Goal: Task Accomplishment & Management: Manage account settings

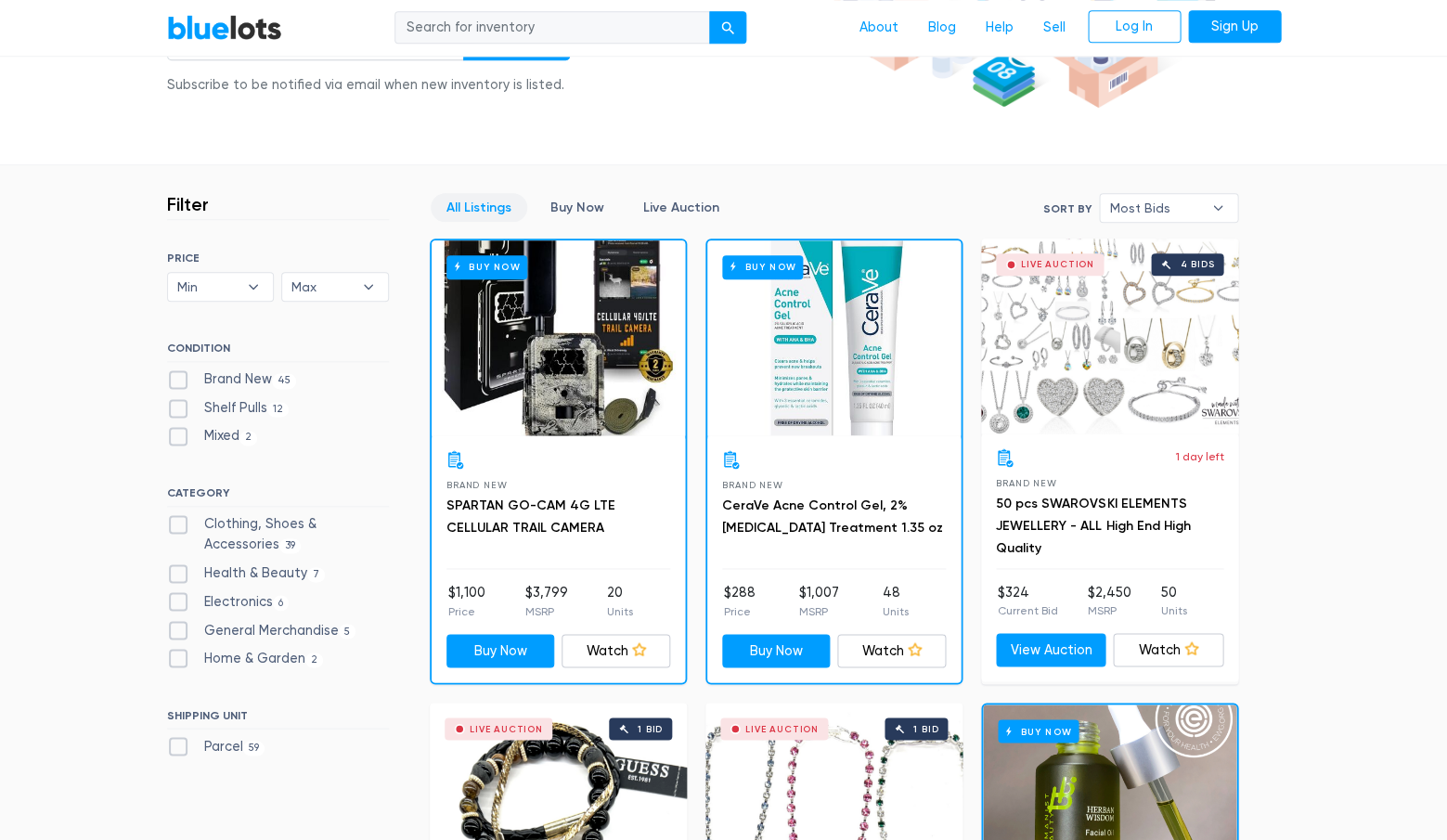
scroll to position [384, 0]
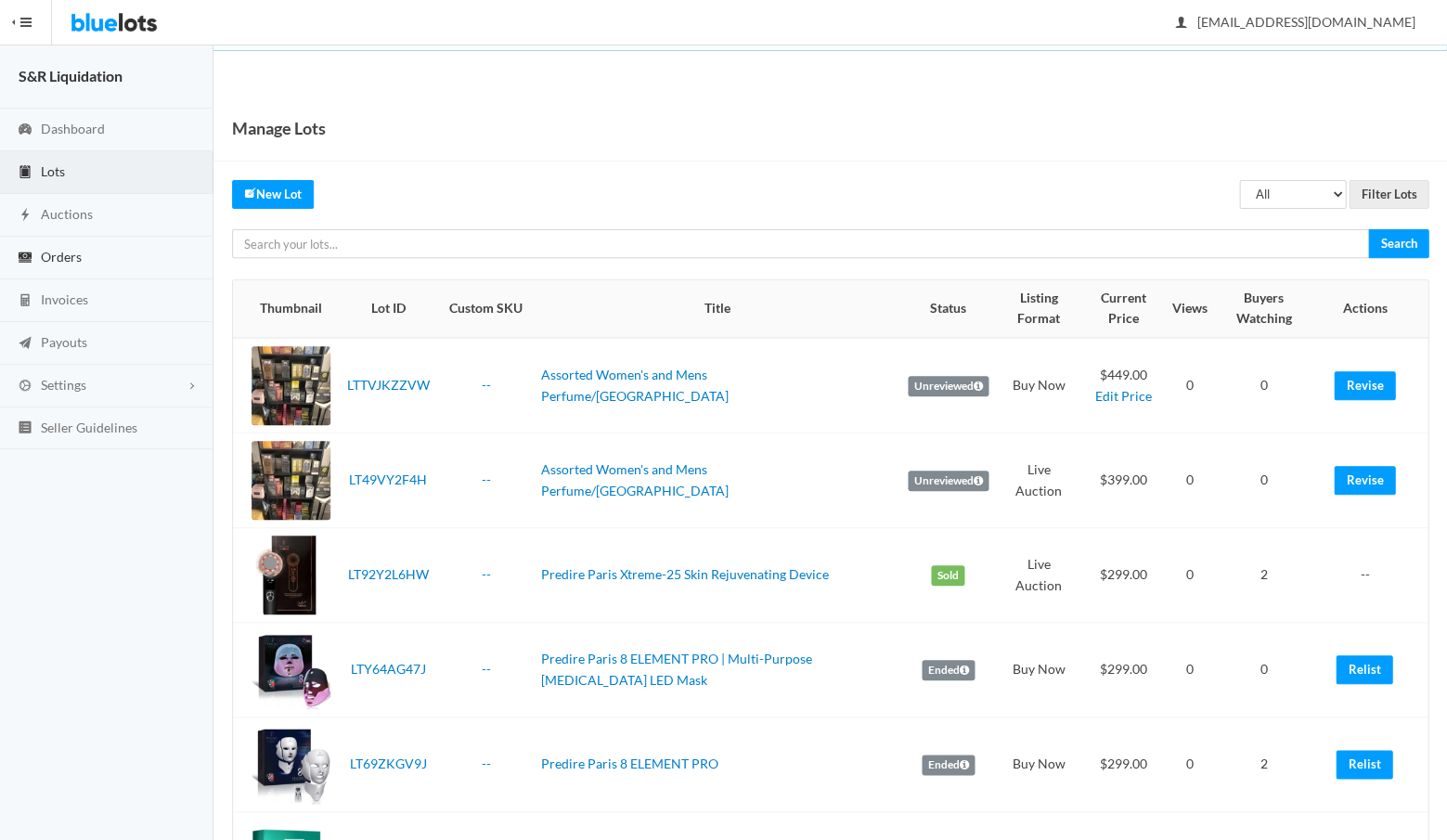
click at [63, 260] on span "Orders" at bounding box center [60, 256] width 41 height 16
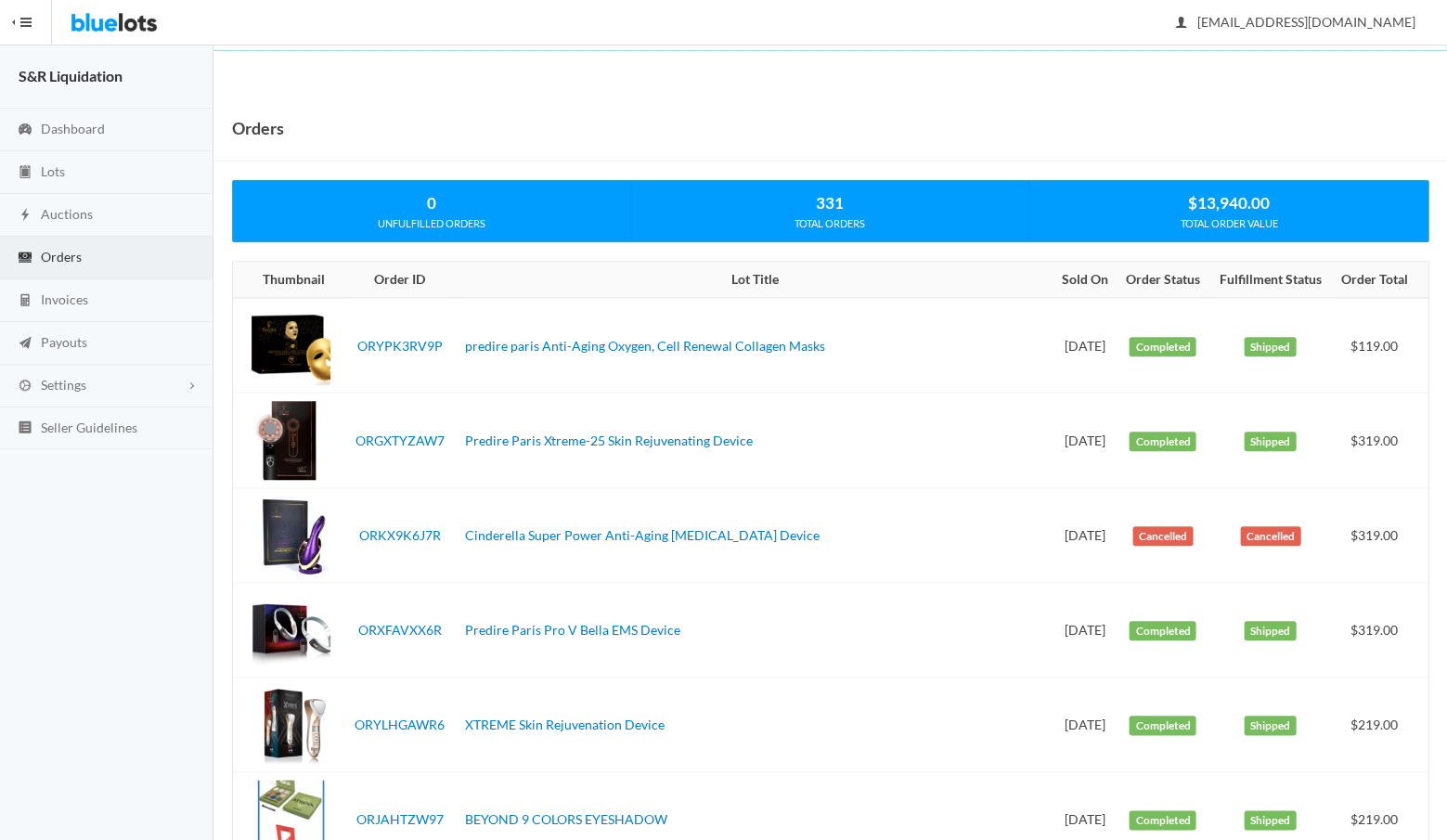
click at [67, 126] on span "Dashboard" at bounding box center [72, 129] width 64 height 16
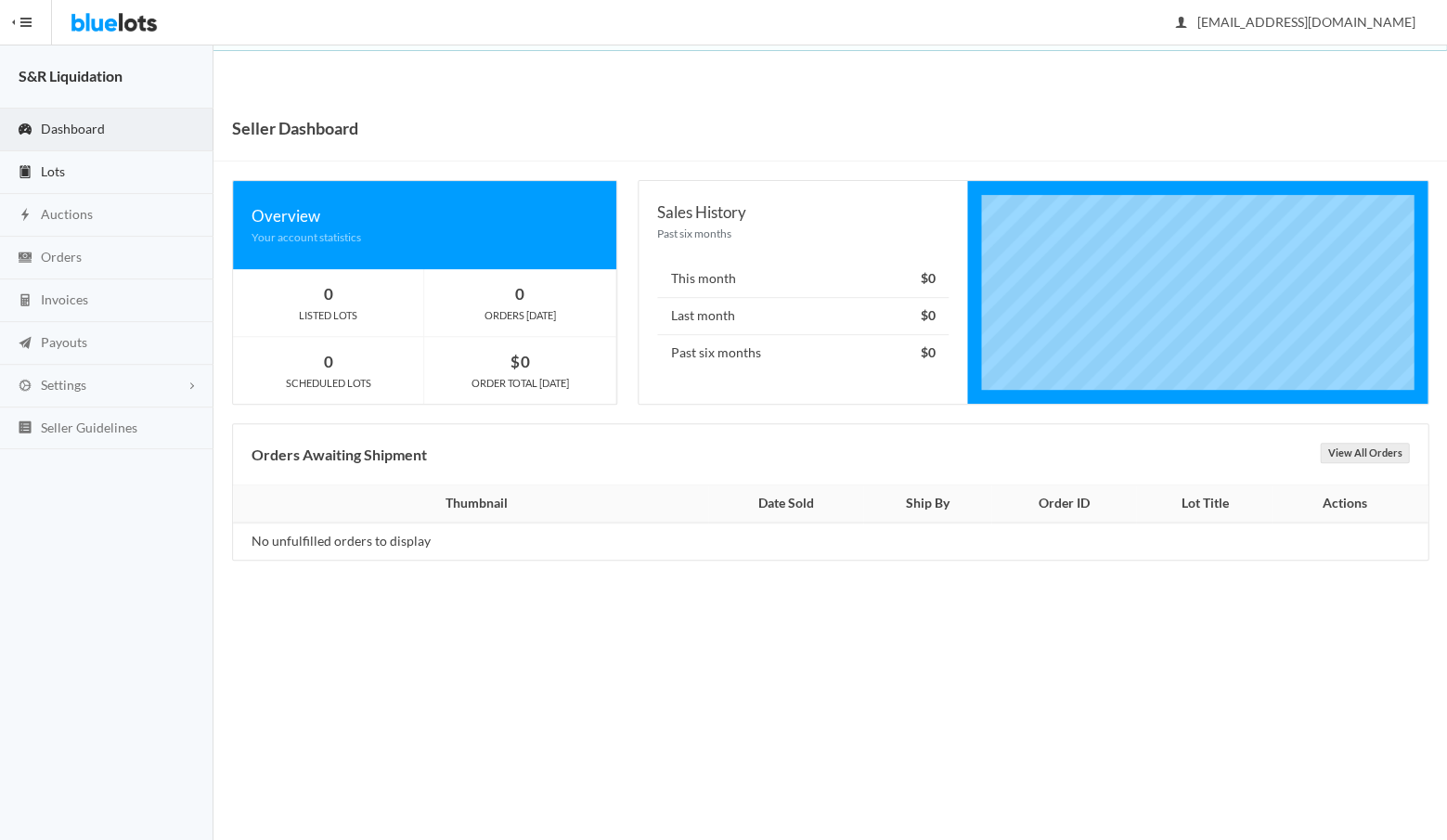
click at [52, 169] on span "Lots" at bounding box center [52, 171] width 24 height 16
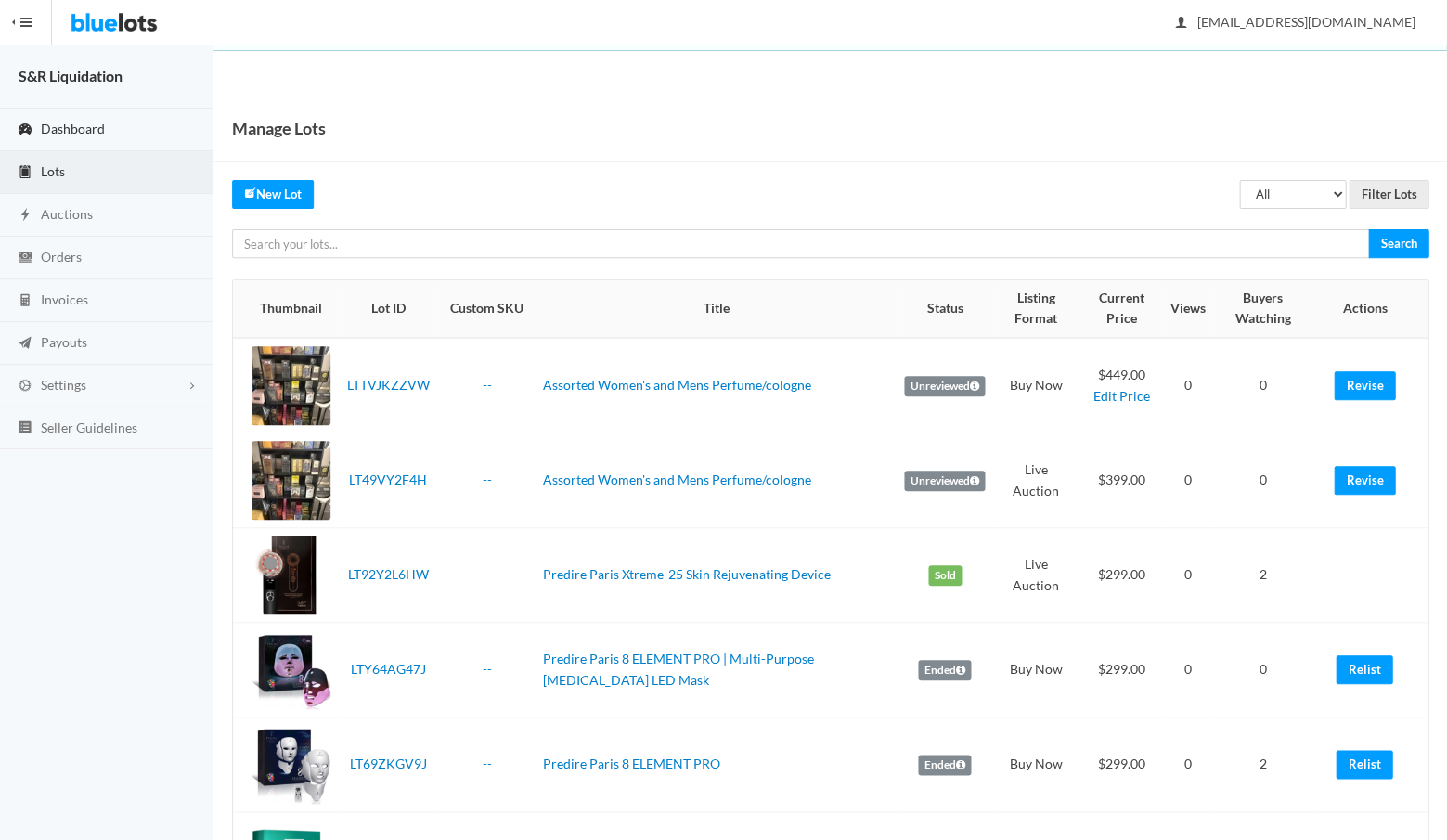
click at [76, 134] on span "Dashboard" at bounding box center [72, 129] width 64 height 16
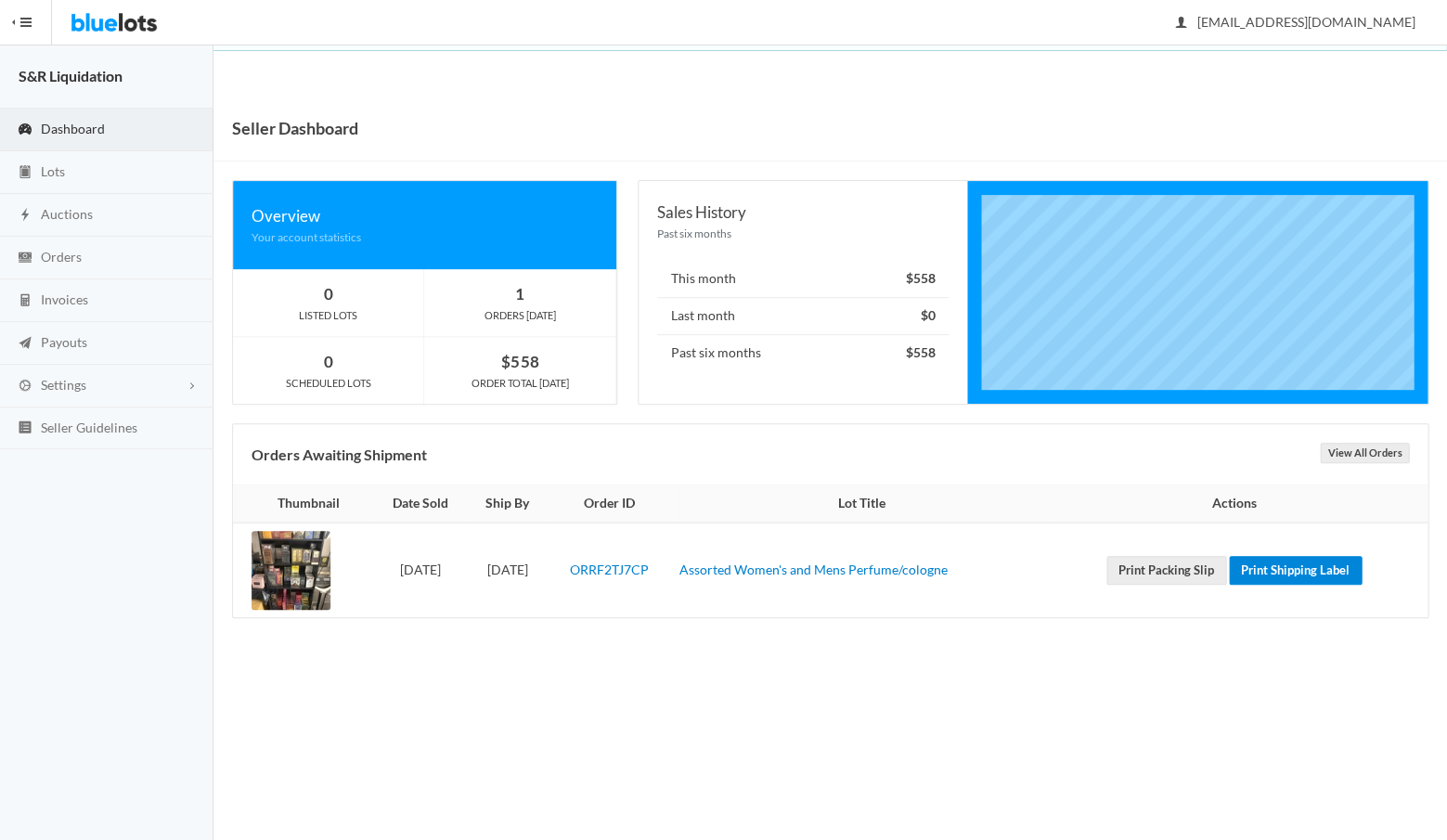
click at [1282, 569] on link "Print Shipping Label" at bounding box center [1295, 570] width 133 height 29
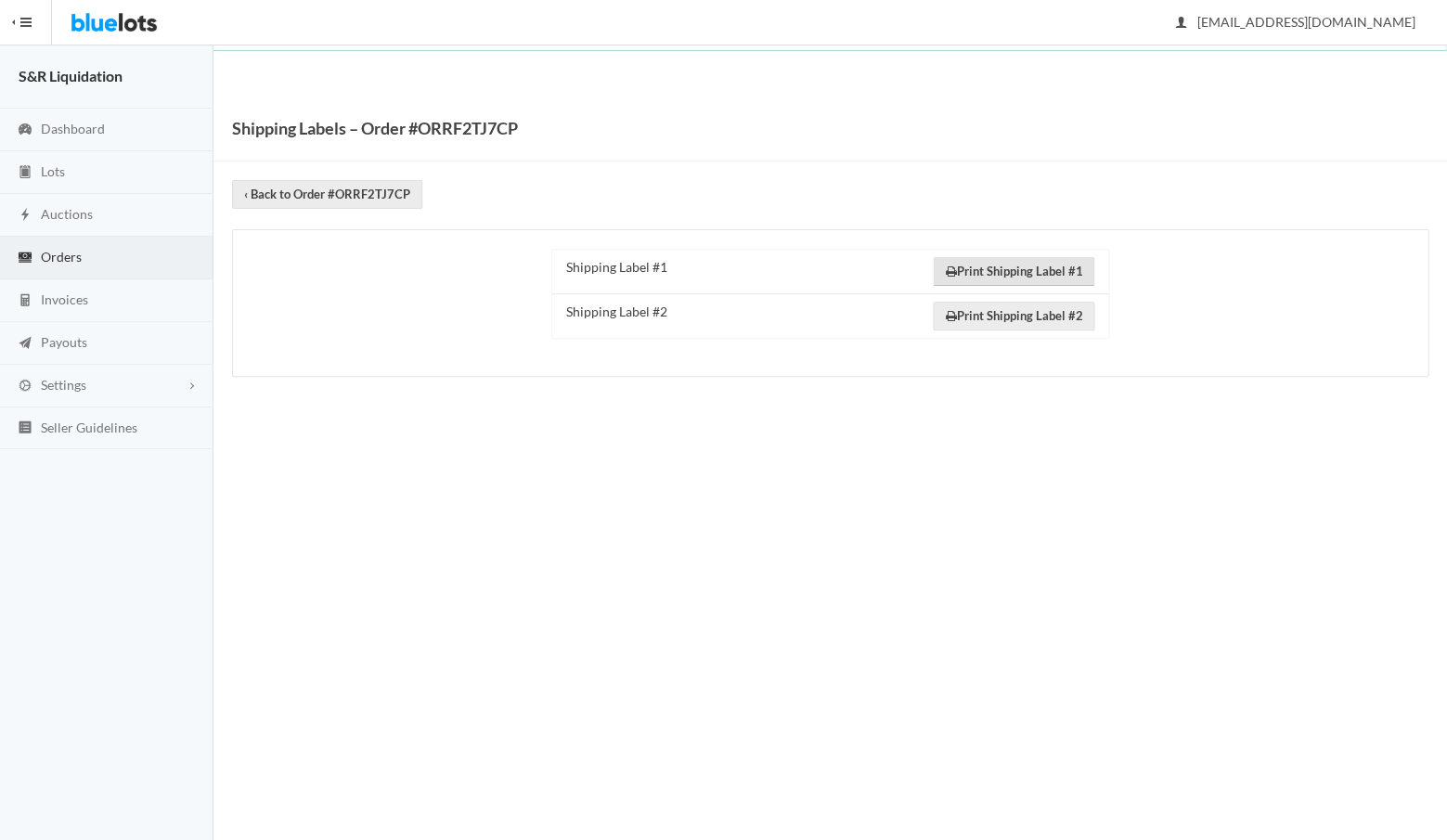
click at [991, 269] on link "Print Shipping Label #1" at bounding box center [1013, 271] width 161 height 29
click at [1003, 313] on link "Print Shipping Label #2" at bounding box center [1013, 316] width 161 height 29
click at [55, 171] on span "Lots" at bounding box center [52, 171] width 24 height 16
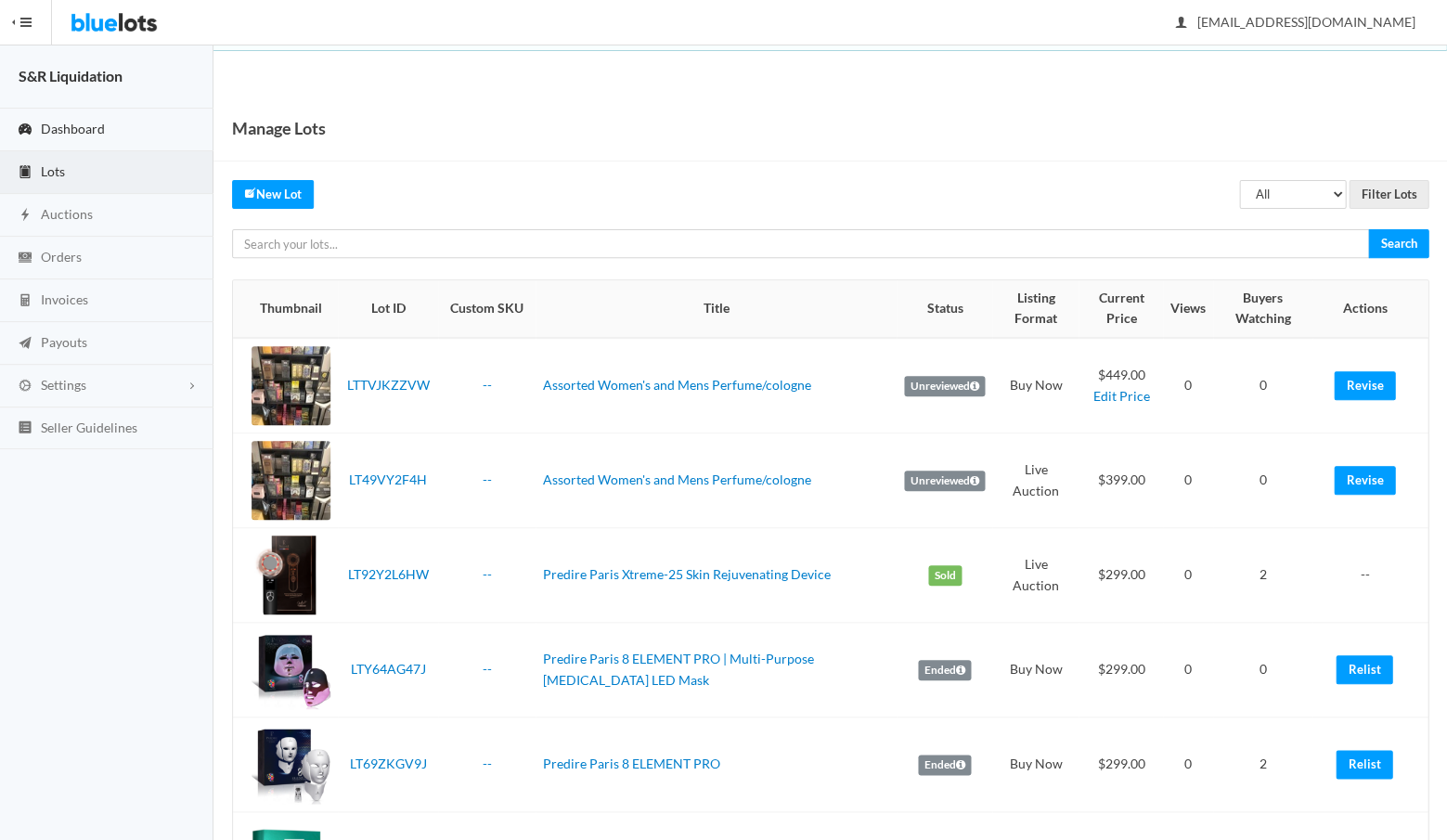
click at [67, 125] on span "Dashboard" at bounding box center [72, 129] width 64 height 16
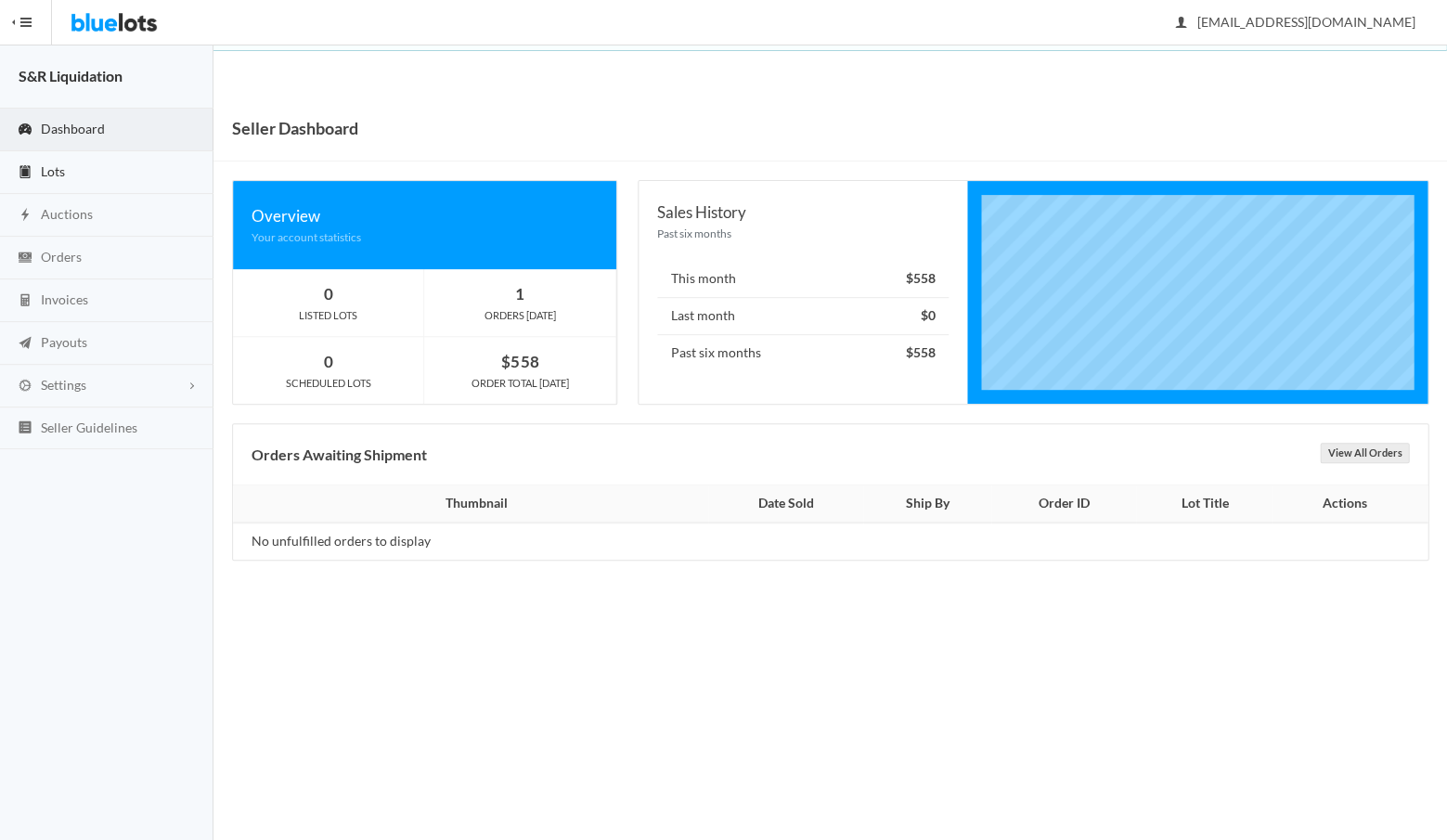
click at [52, 172] on span "Lots" at bounding box center [52, 171] width 24 height 16
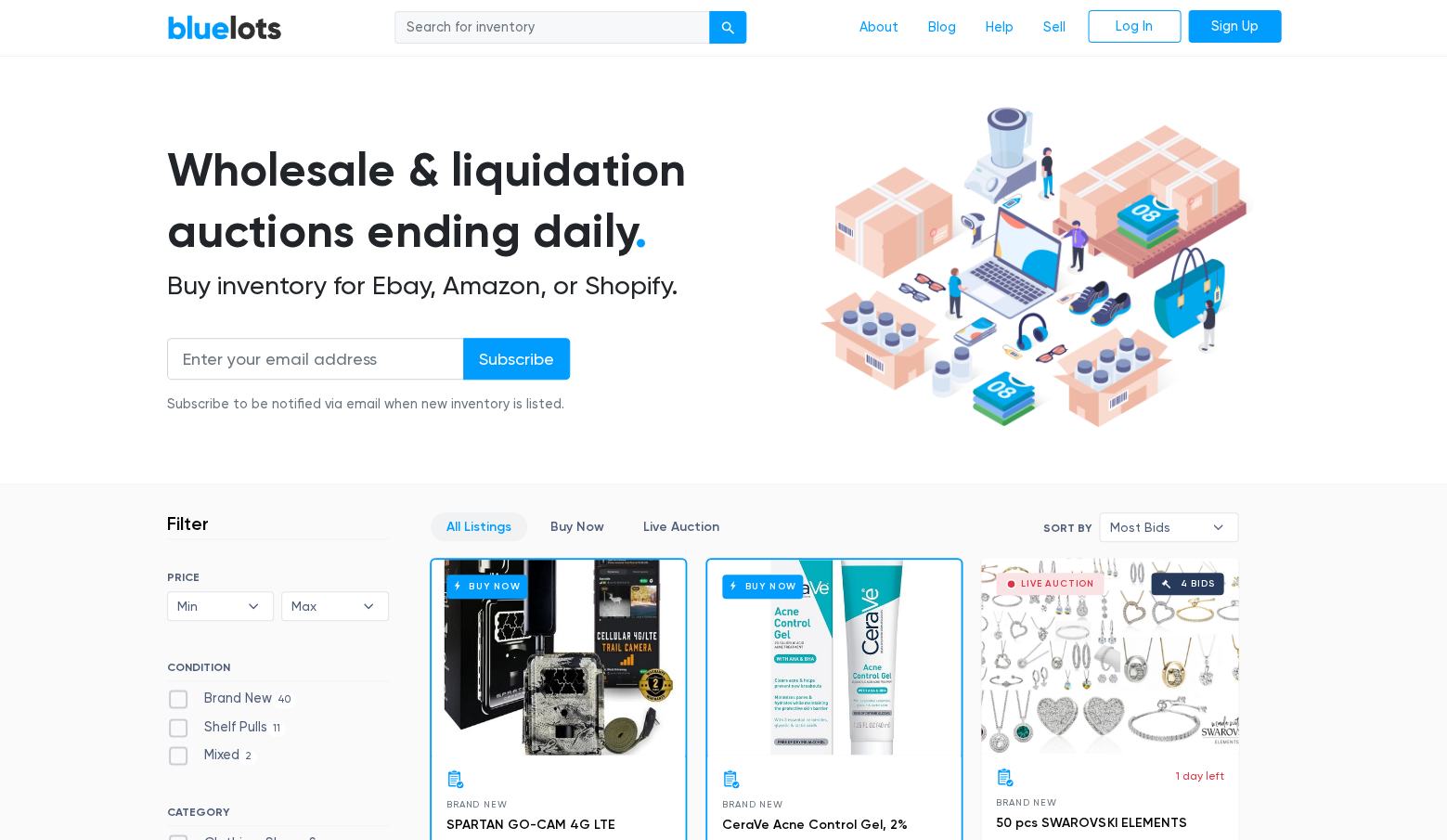
scroll to position [-1, 0]
